Goal: Information Seeking & Learning: Learn about a topic

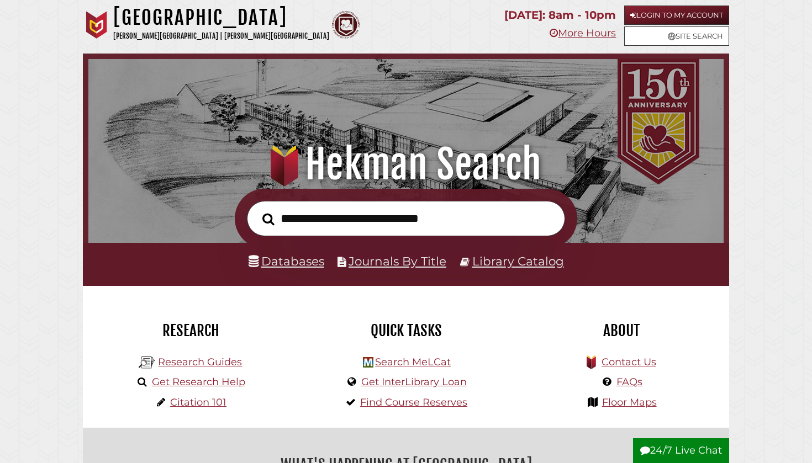
scroll to position [210, 630]
click at [182, 356] on link "Research Guides" at bounding box center [200, 362] width 84 height 12
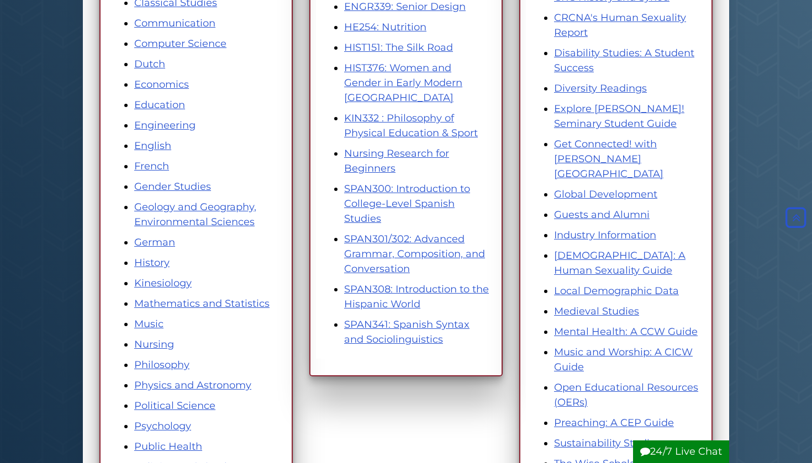
scroll to position [363, 0]
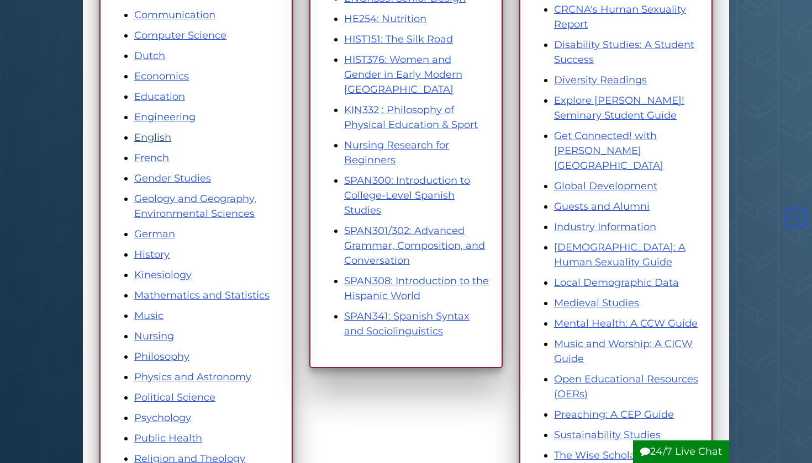
click at [155, 135] on link "English" at bounding box center [152, 137] width 37 height 12
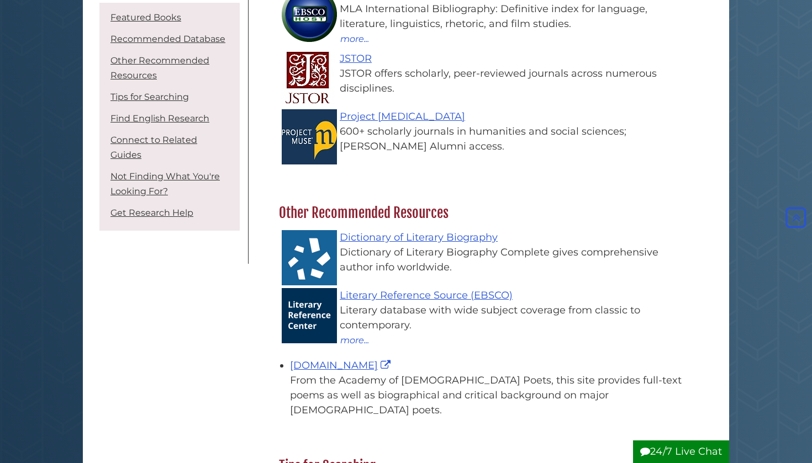
scroll to position [316, 0]
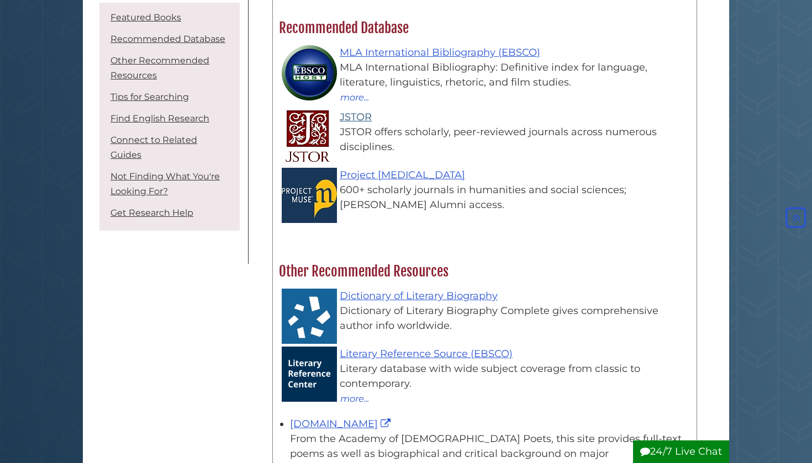
click at [356, 120] on link "JSTOR" at bounding box center [356, 117] width 32 height 12
click at [355, 115] on link "JSTOR" at bounding box center [356, 117] width 32 height 12
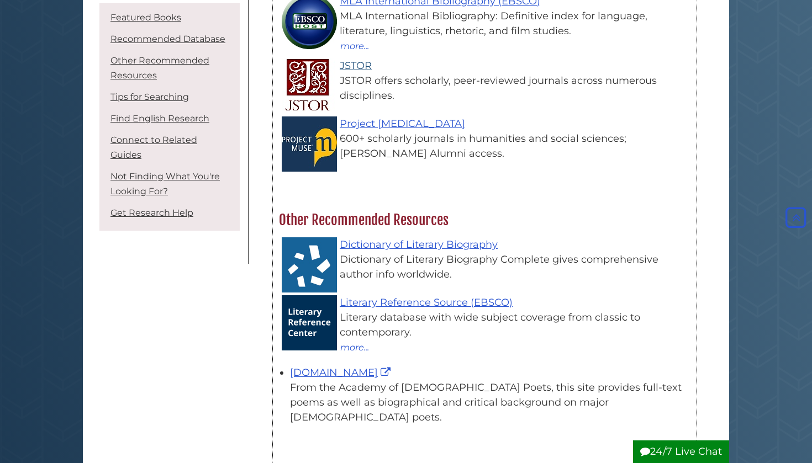
scroll to position [357, 0]
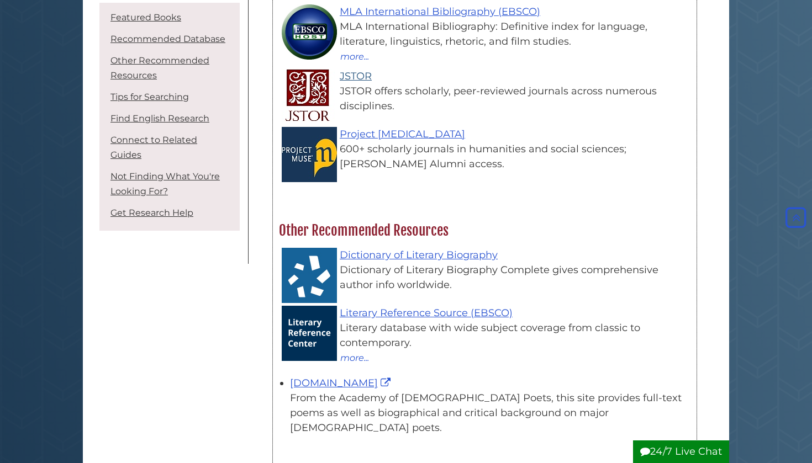
click at [356, 72] on link "JSTOR" at bounding box center [356, 76] width 32 height 12
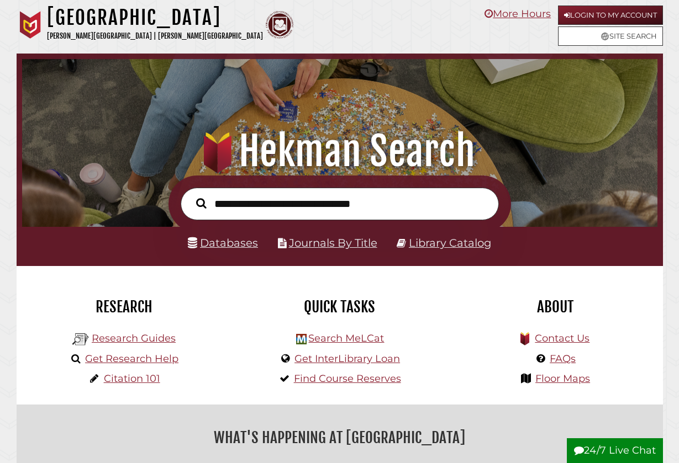
scroll to position [210, 630]
click at [143, 337] on link "Research Guides" at bounding box center [134, 338] width 84 height 12
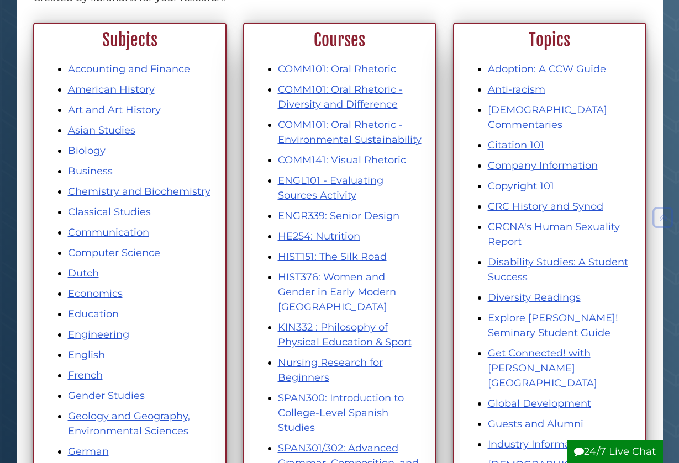
scroll to position [147, 0]
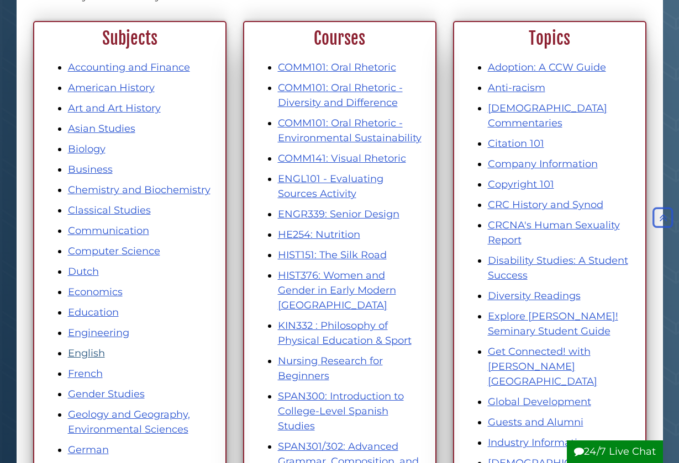
click at [91, 356] on link "English" at bounding box center [86, 353] width 37 height 12
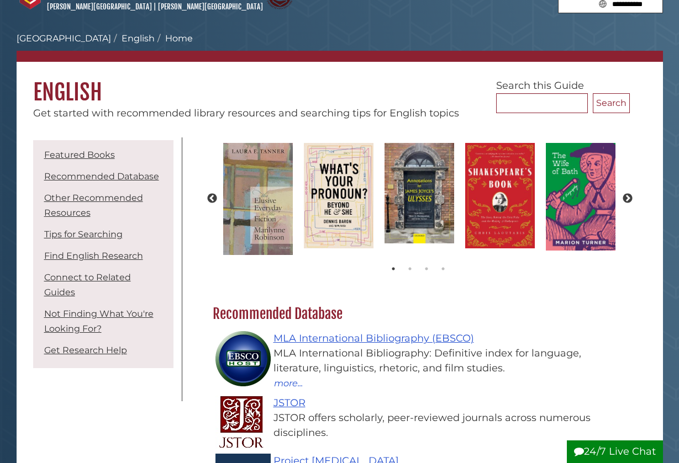
scroll to position [47, 0]
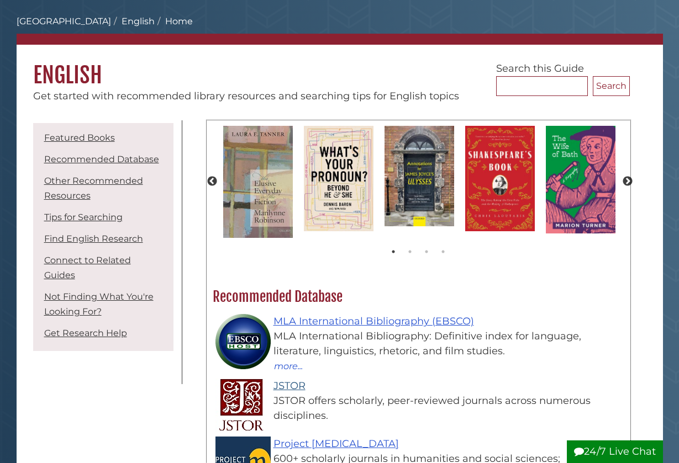
click at [288, 385] on link "JSTOR" at bounding box center [289, 386] width 32 height 12
